Goal: Check status

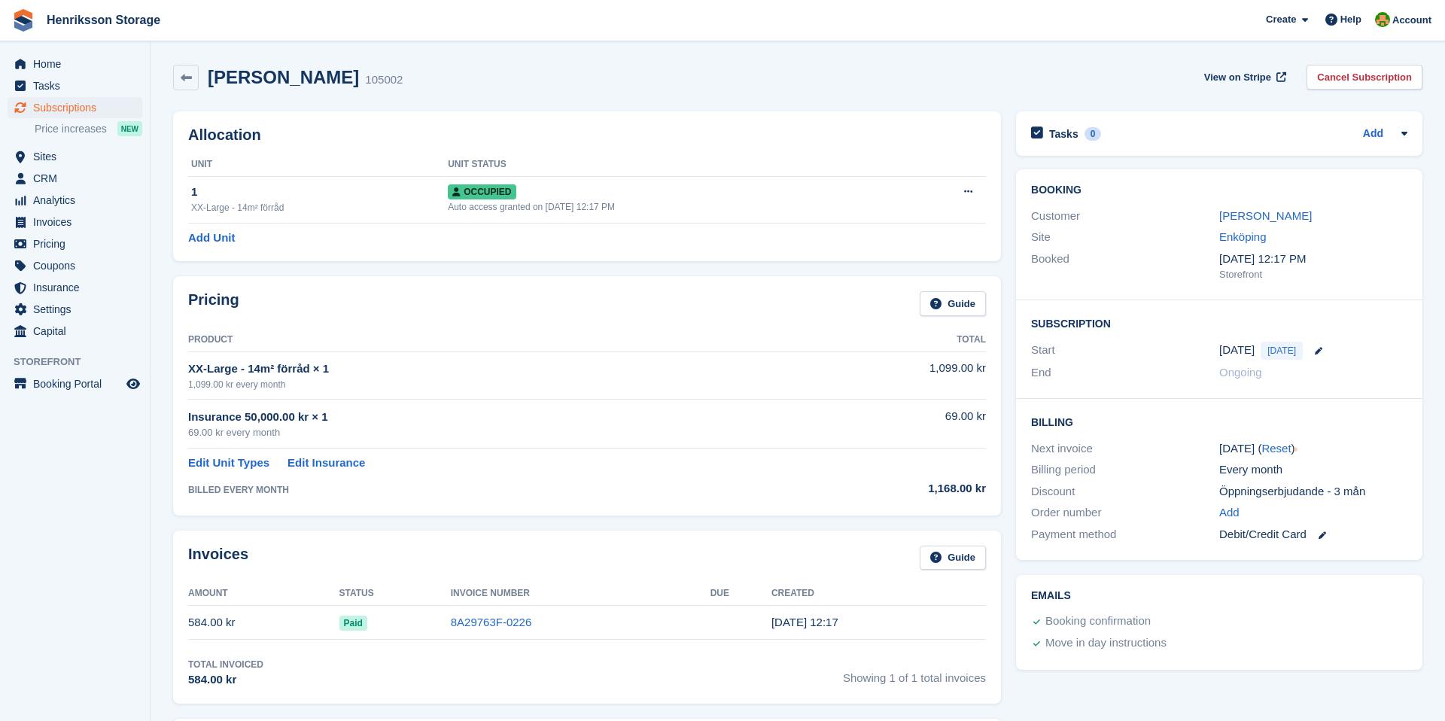
click at [446, 71] on div "Nyota Mangapi 105002 View on Stripe Cancel Subscription" at bounding box center [797, 78] width 1249 height 26
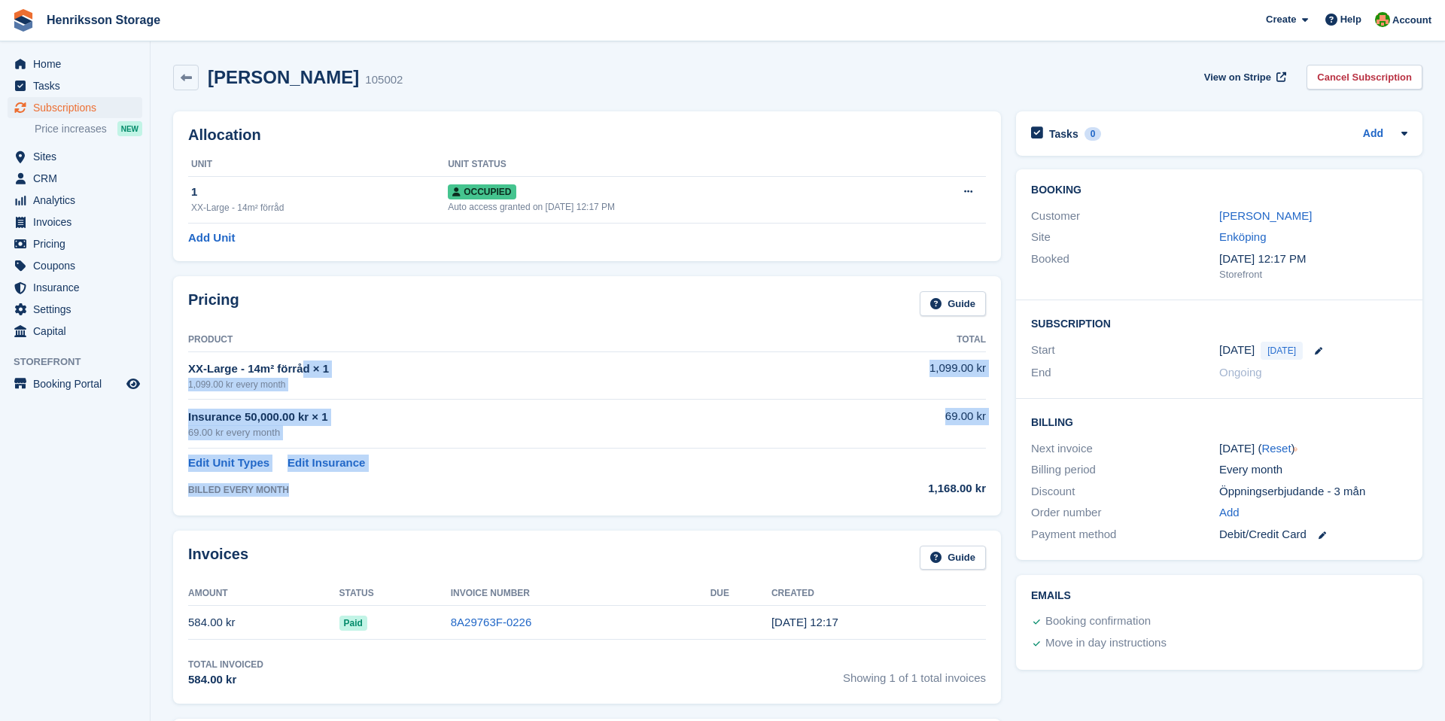
drag, startPoint x: 191, startPoint y: 369, endPoint x: 419, endPoint y: 491, distance: 258.5
click at [419, 491] on tbody "XX-Large - 14m² förråd × 1 1,099.00 kr every month 1,099.00 kr Insurance 50,000…" at bounding box center [587, 425] width 798 height 148
click at [417, 491] on div "BILLED EVERY MONTH" at bounding box center [488, 490] width 601 height 14
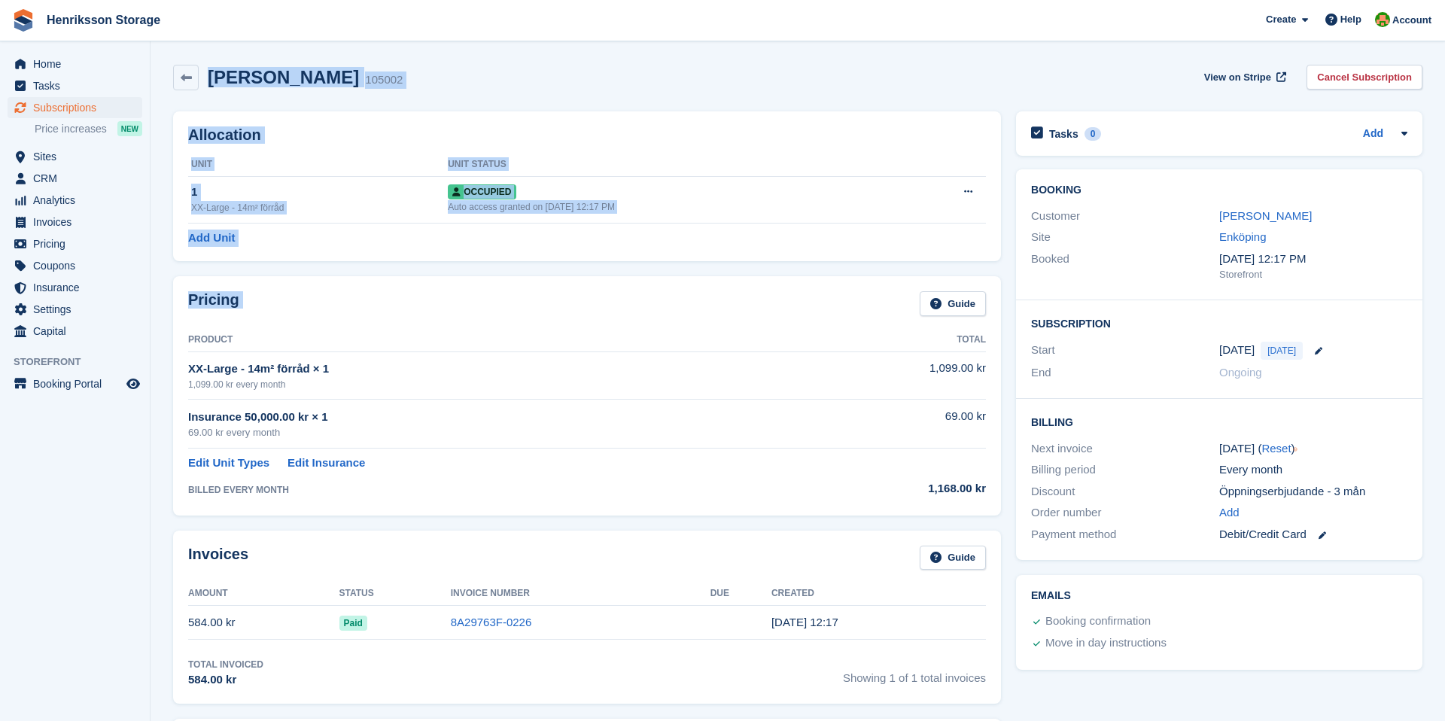
drag, startPoint x: 421, startPoint y: 498, endPoint x: 212, endPoint y: 82, distance: 465.4
click at [212, 82] on div "Nyota Mangapi 105002 View on Stripe Cancel Subscription Allocation Unit Unit St…" at bounding box center [797, 657] width 1249 height 1200
click at [212, 82] on h2 "[PERSON_NAME]" at bounding box center [283, 77] width 151 height 20
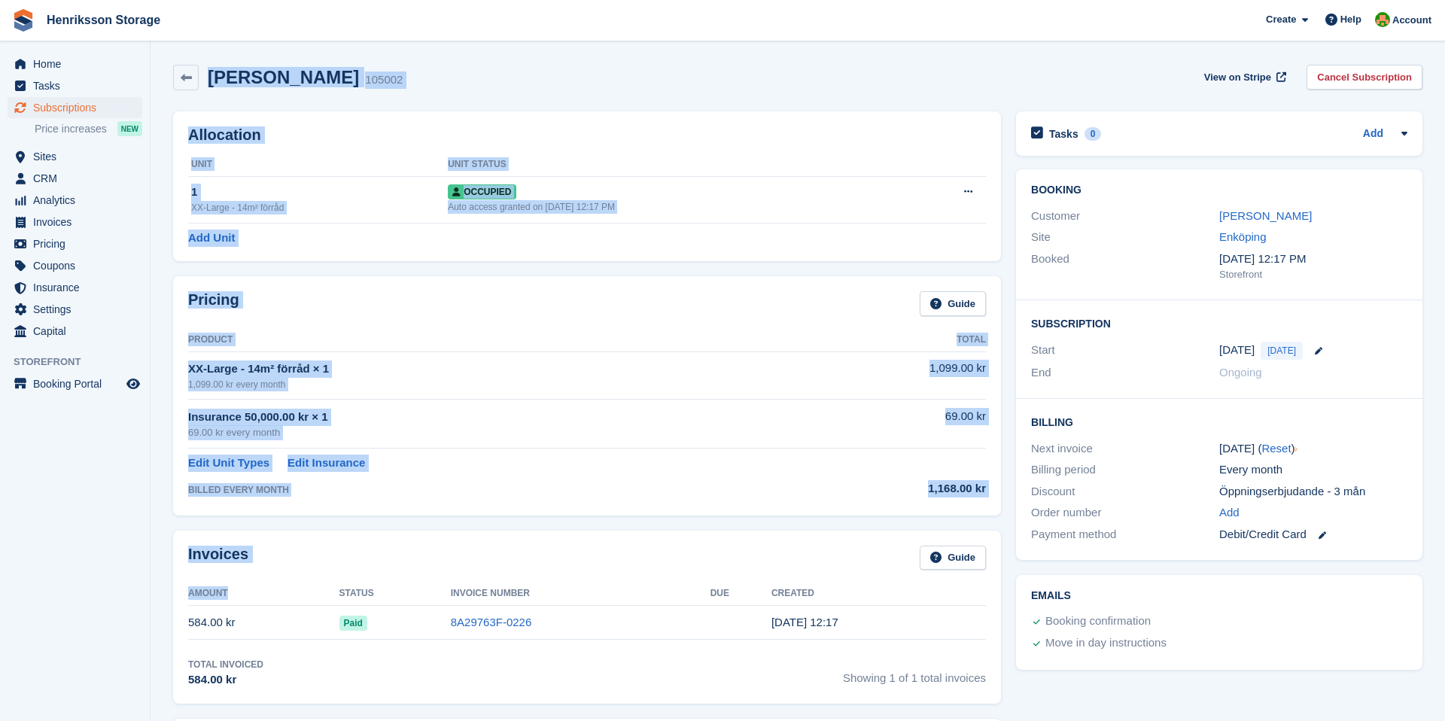
drag, startPoint x: 212, startPoint y: 82, endPoint x: 662, endPoint y: 545, distance: 645.4
click at [662, 545] on div "Nyota Mangapi 105002 View on Stripe Cancel Subscription Allocation Unit Unit St…" at bounding box center [797, 657] width 1249 height 1200
click at [662, 545] on div "Invoices Guide Amount Status Invoice Number Due Created 584.00 kr Paid 8A29763F…" at bounding box center [587, 616] width 828 height 173
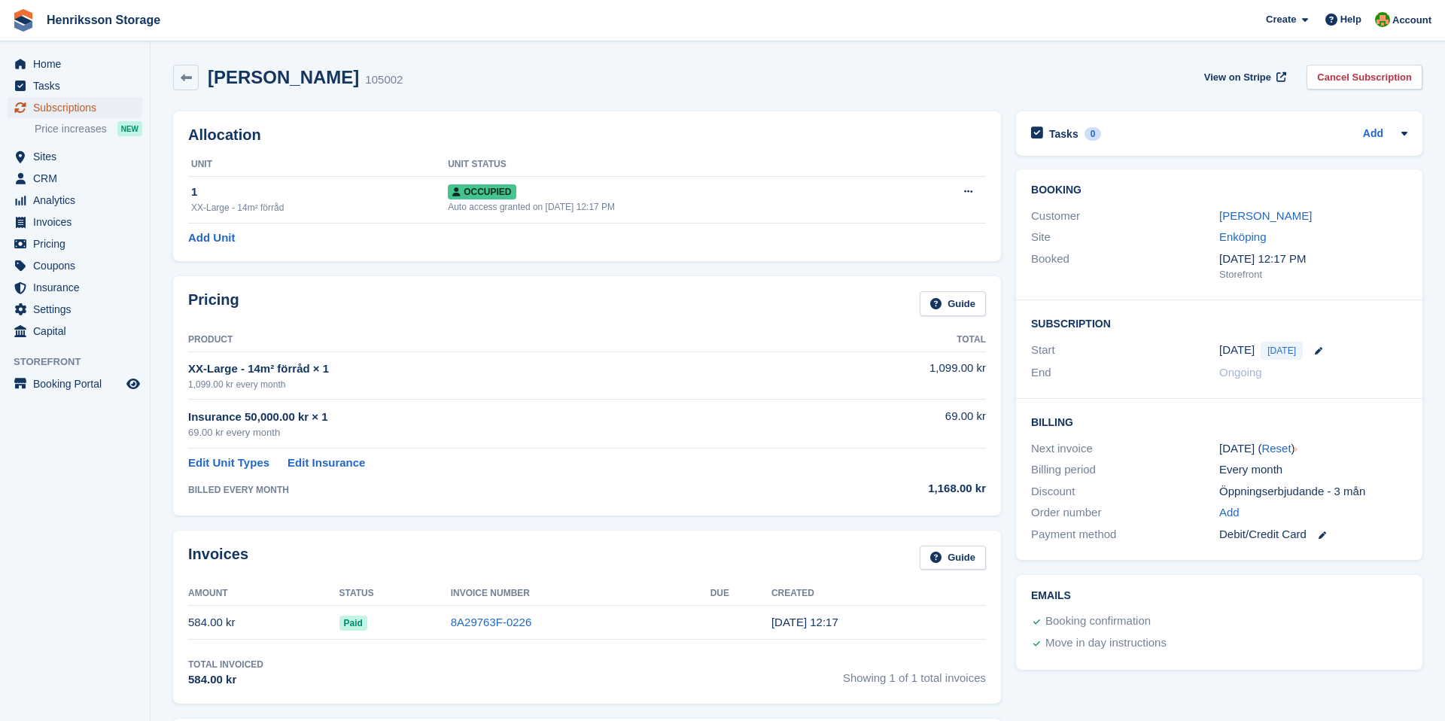
click at [59, 110] on span "Subscriptions" at bounding box center [78, 107] width 90 height 21
